Goal: Check status: Check status

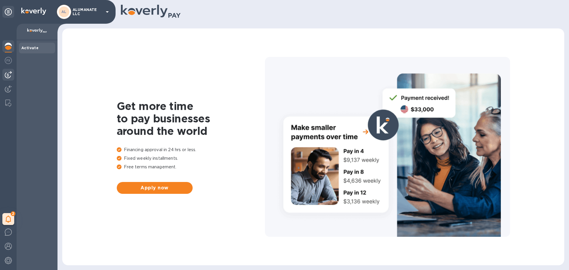
click at [9, 73] on img at bounding box center [8, 74] width 7 height 7
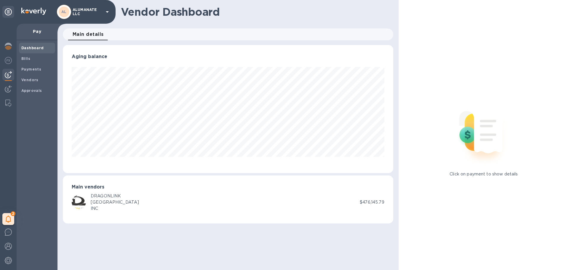
scroll to position [128, 330]
click at [26, 60] on b "Bills" at bounding box center [25, 58] width 9 height 4
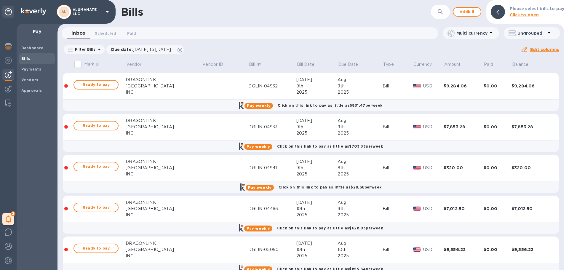
click at [439, 12] on icon "button" at bounding box center [440, 11] width 7 height 7
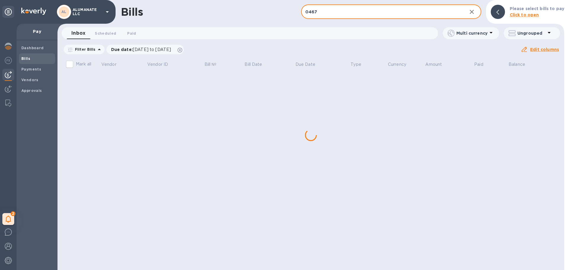
type input "04675"
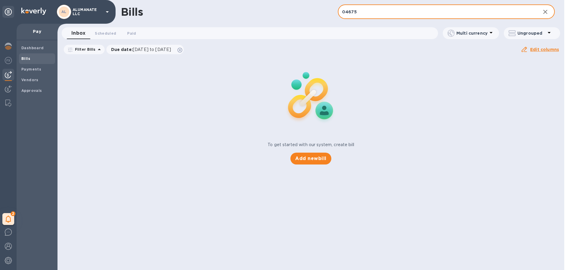
click at [383, 6] on input "04675" at bounding box center [437, 12] width 198 height 15
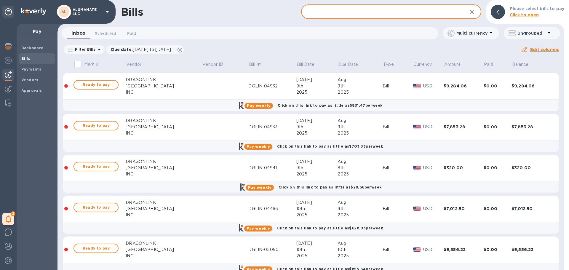
type input "04675"
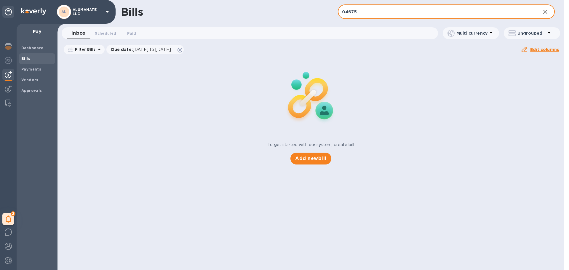
click at [383, 11] on input "04675" at bounding box center [437, 12] width 198 height 15
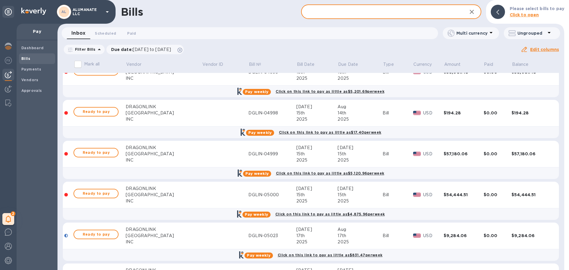
scroll to position [592, 0]
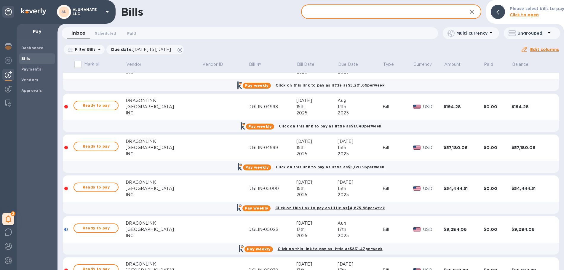
click at [339, 13] on input "text" at bounding box center [381, 12] width 161 height 15
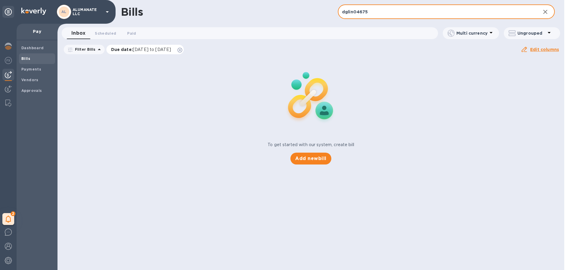
type input "dglin04675"
click at [182, 50] on icon at bounding box center [179, 50] width 5 height 5
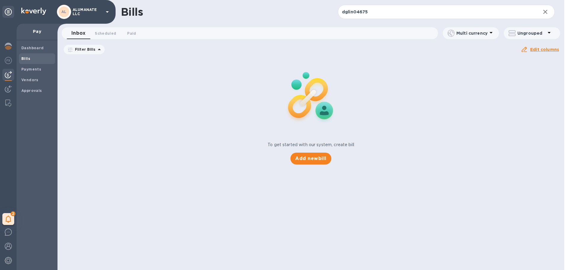
click at [183, 69] on div "To get started with our system, create bill Add new bill" at bounding box center [310, 111] width 511 height 112
click at [544, 11] on icon "button" at bounding box center [545, 12] width 4 height 4
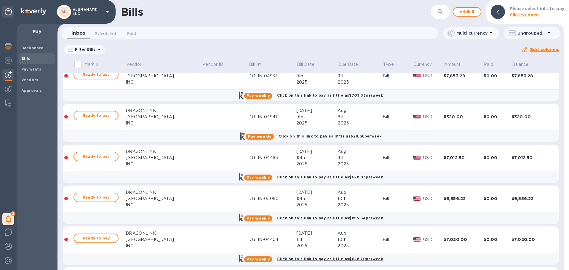
scroll to position [89, 0]
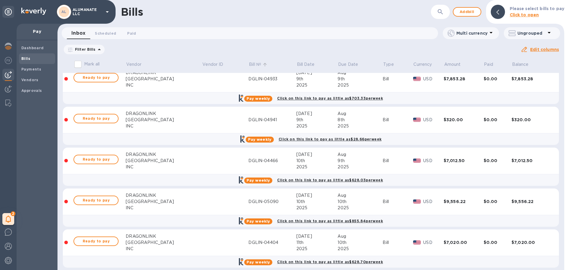
click at [249, 61] on p "Bill №" at bounding box center [255, 64] width 12 height 6
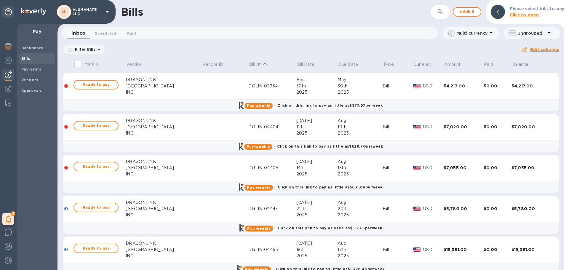
click at [441, 12] on icon "button" at bounding box center [440, 11] width 7 height 7
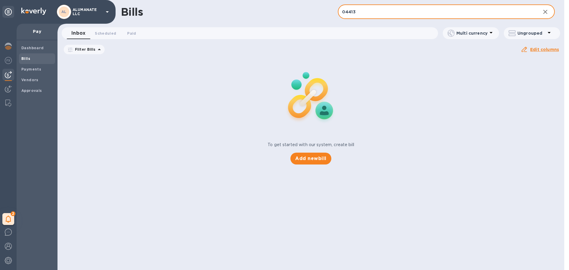
click at [435, 12] on input "04413" at bounding box center [437, 12] width 198 height 15
type input "04778"
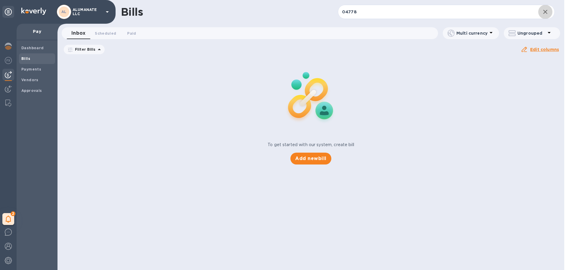
click at [546, 10] on icon "button" at bounding box center [545, 12] width 4 height 4
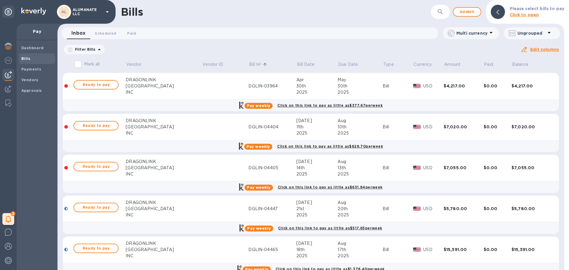
click at [413, 96] on td "USD" at bounding box center [428, 86] width 31 height 27
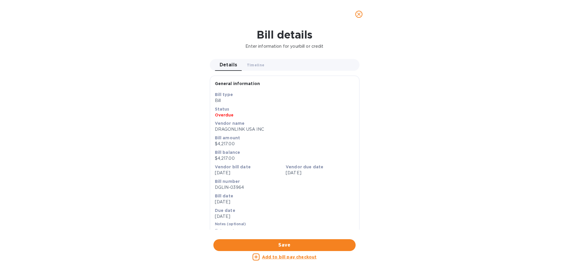
click at [361, 12] on icon "close" at bounding box center [359, 14] width 6 height 6
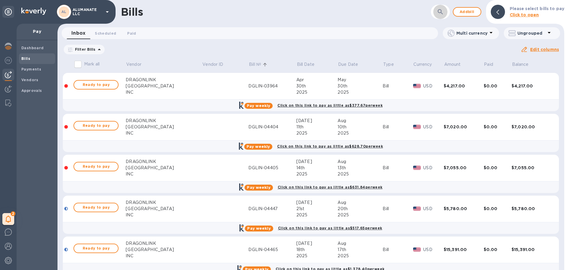
click at [440, 14] on icon "button" at bounding box center [440, 11] width 7 height 7
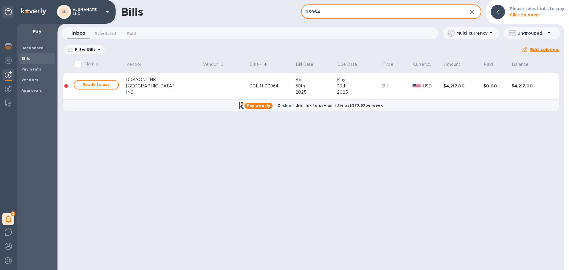
type input "03964"
click at [472, 11] on icon "button" at bounding box center [471, 12] width 4 height 4
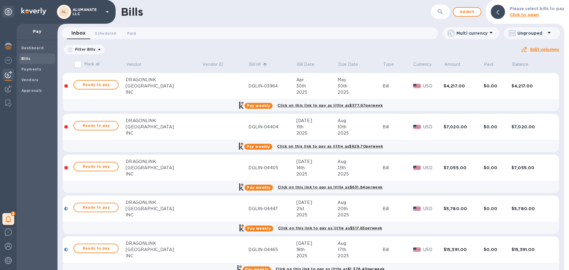
click at [440, 9] on icon "button" at bounding box center [440, 11] width 7 height 7
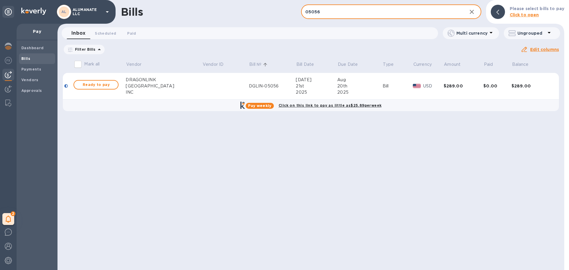
click at [356, 15] on input "05056" at bounding box center [381, 12] width 161 height 15
click at [340, 13] on input "05057" at bounding box center [381, 12] width 161 height 15
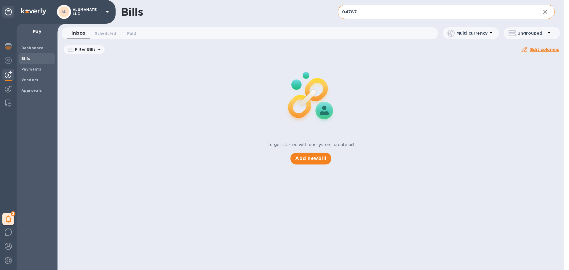
click at [363, 10] on input "04787" at bounding box center [437, 12] width 198 height 15
click at [377, 8] on input "04799" at bounding box center [437, 12] width 198 height 15
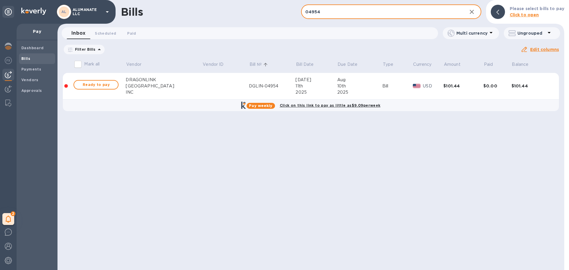
click at [326, 12] on input "04954" at bounding box center [381, 12] width 161 height 15
click at [326, 12] on input "04998" at bounding box center [381, 12] width 161 height 15
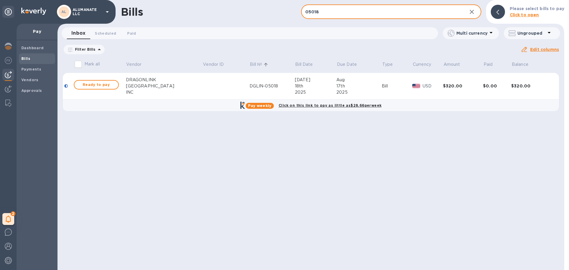
click at [326, 12] on input "05018" at bounding box center [381, 12] width 161 height 15
click at [326, 11] on input "05056" at bounding box center [381, 12] width 161 height 15
click at [338, 13] on input "05057" at bounding box center [381, 12] width 161 height 15
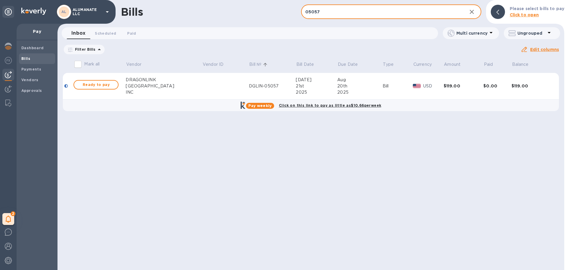
click at [338, 13] on input "05057" at bounding box center [381, 12] width 161 height 15
type input "05057"
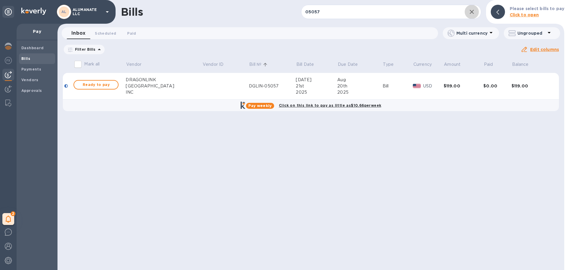
click at [474, 9] on icon "button" at bounding box center [471, 11] width 7 height 7
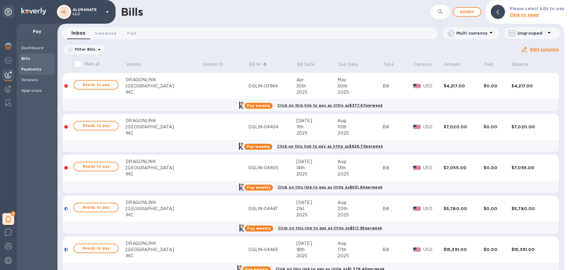
click at [28, 74] on div "Payments" at bounding box center [37, 69] width 36 height 11
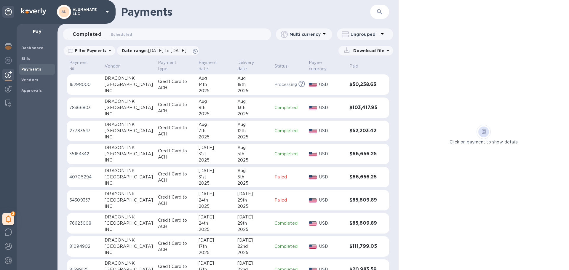
click at [252, 81] on div "19th" at bounding box center [253, 84] width 32 height 6
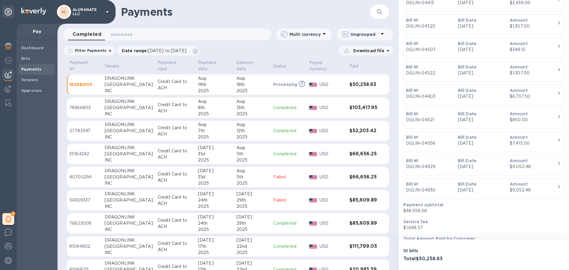
scroll to position [216, 0]
